Goal: Information Seeking & Learning: Learn about a topic

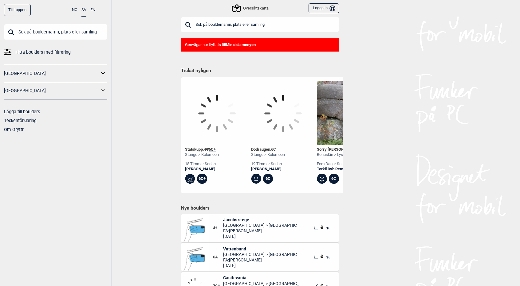
click at [269, 24] on input "text" at bounding box center [260, 25] width 158 height 16
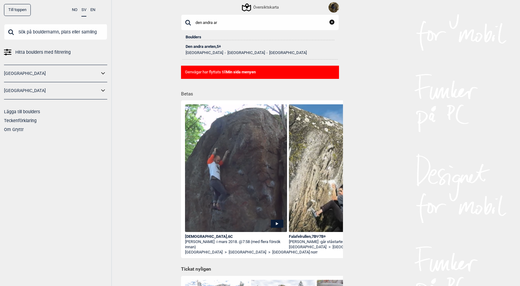
type input "den andra ar"
click at [206, 46] on div "Den andra areten , 5+" at bounding box center [260, 47] width 149 height 4
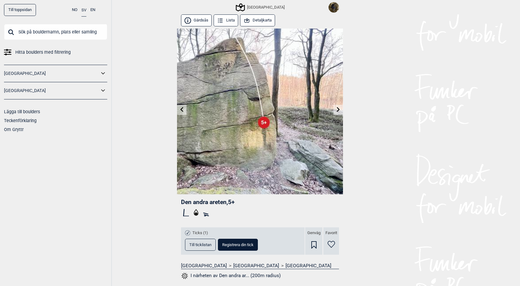
click at [258, 22] on button "Detaljkarta" at bounding box center [257, 20] width 35 height 12
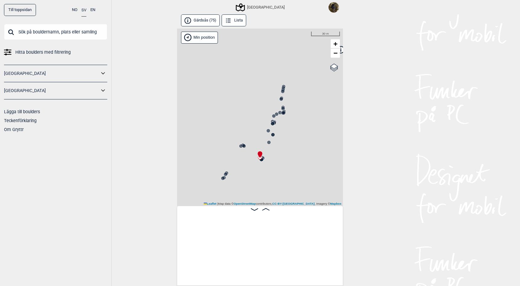
scroll to position [0, 1401]
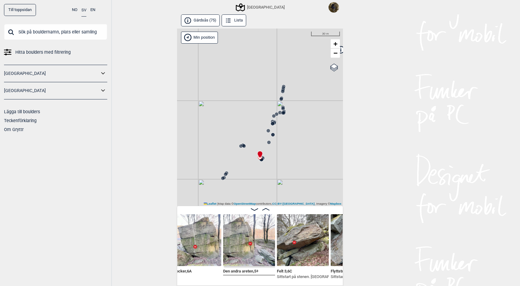
scroll to position [0, 1405]
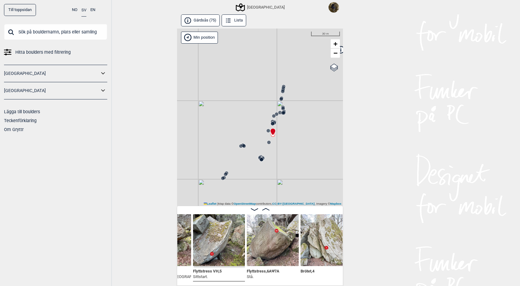
scroll to position [0, 1554]
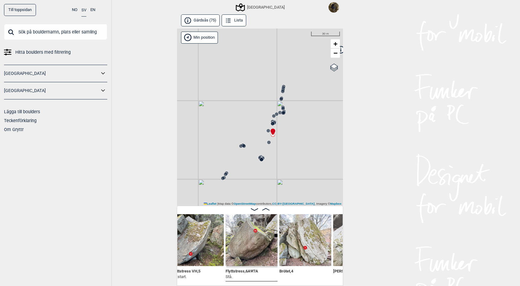
click at [248, 242] on img at bounding box center [251, 240] width 52 height 52
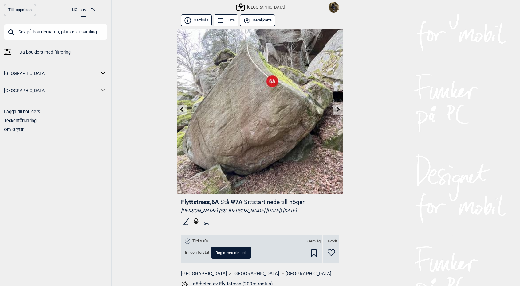
scroll to position [0, 0]
click at [264, 22] on button "Detaljkarta" at bounding box center [257, 20] width 35 height 12
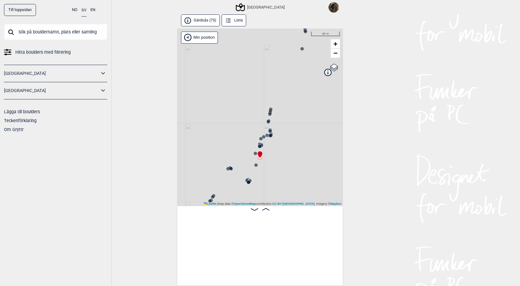
scroll to position [0, 1557]
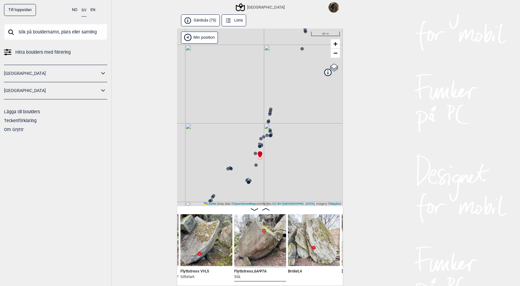
click at [255, 153] on circle at bounding box center [255, 154] width 4 height 4
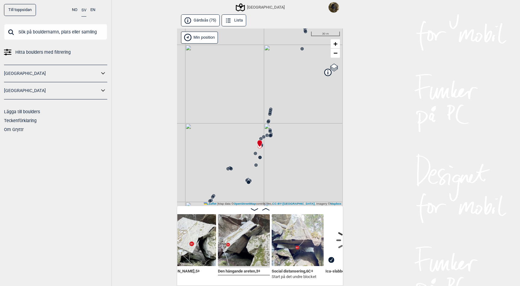
scroll to position [0, 1735]
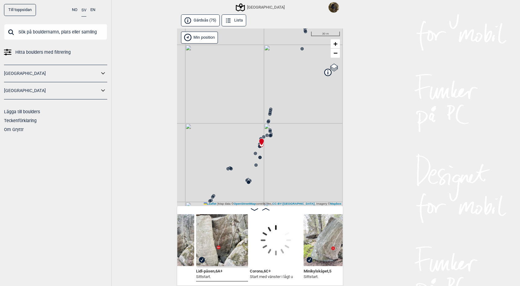
scroll to position [0, 1918]
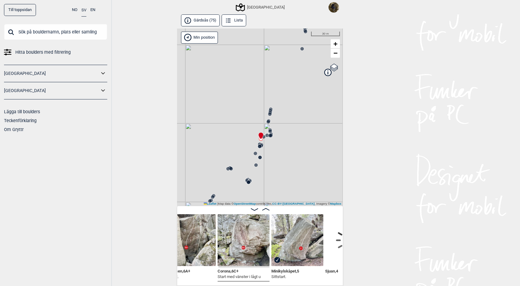
scroll to position [0, 1950]
click at [232, 242] on img at bounding box center [244, 240] width 52 height 52
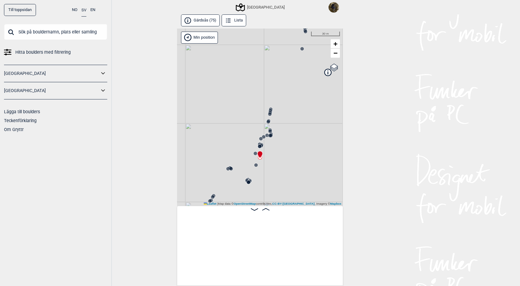
scroll to position [0, 1557]
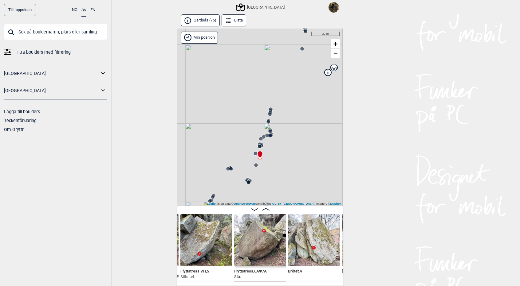
scroll to position [1, 0]
